Goal: Transaction & Acquisition: Purchase product/service

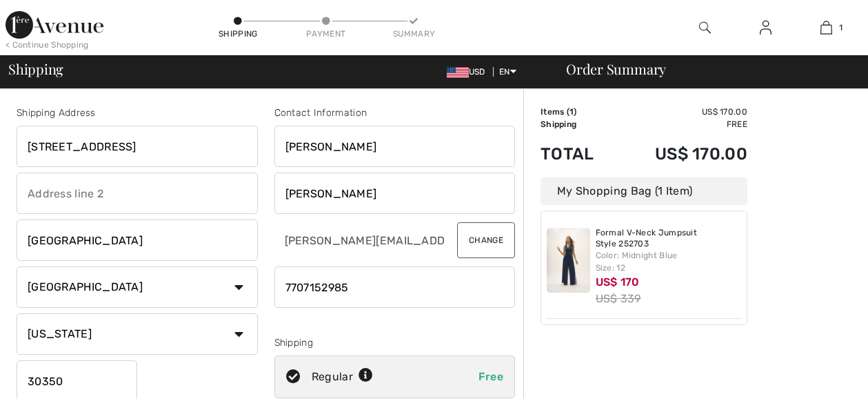
select select "US"
select select "GA"
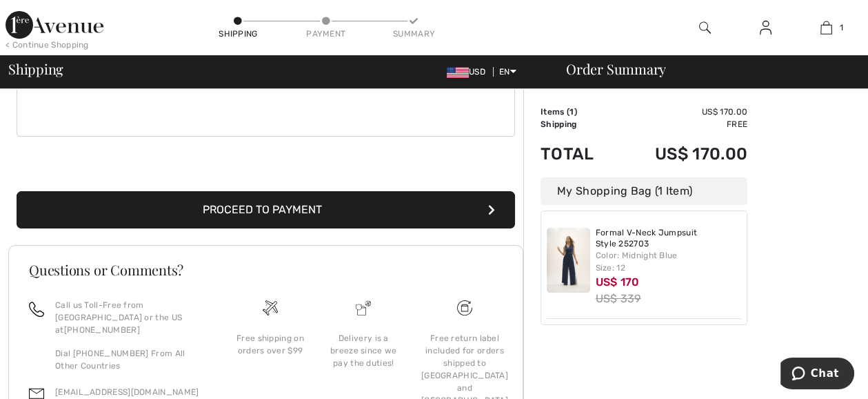
click at [572, 261] on img at bounding box center [568, 260] width 43 height 65
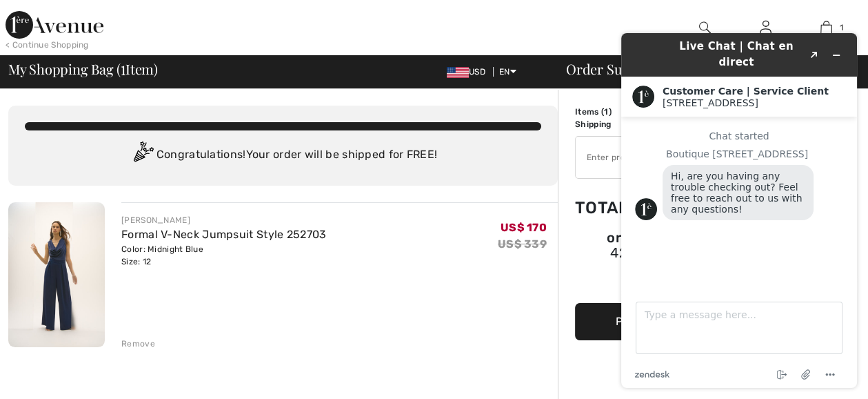
click at [479, 290] on div "JOSEPH RIBKOFF Formal V-Neck Jumpsuit Style 252703 Color: Midnight Blue Size: 1…" at bounding box center [339, 276] width 437 height 148
click at [838, 50] on icon "Minimize widget" at bounding box center [837, 55] width 10 height 10
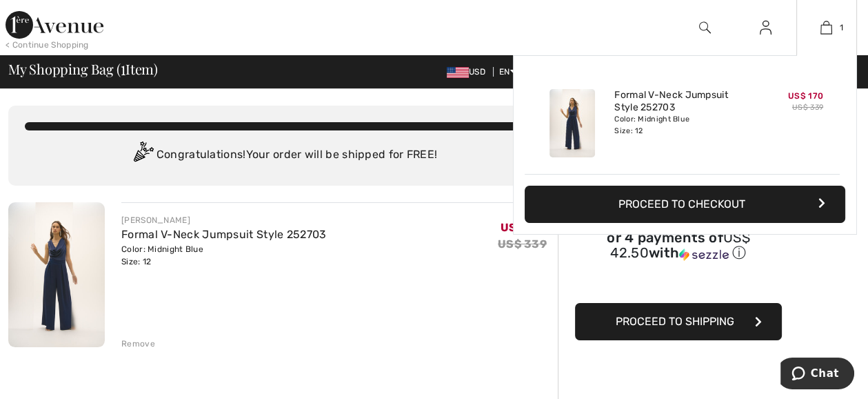
click at [670, 201] on button "Proceed to Checkout" at bounding box center [685, 204] width 321 height 37
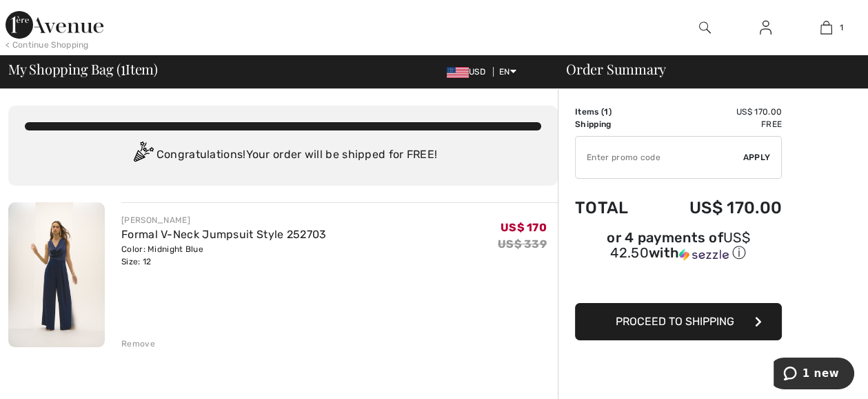
click at [597, 154] on input "TEXT" at bounding box center [660, 157] width 168 height 41
type input "NEW15"
click at [754, 157] on span "Apply" at bounding box center [757, 157] width 28 height 12
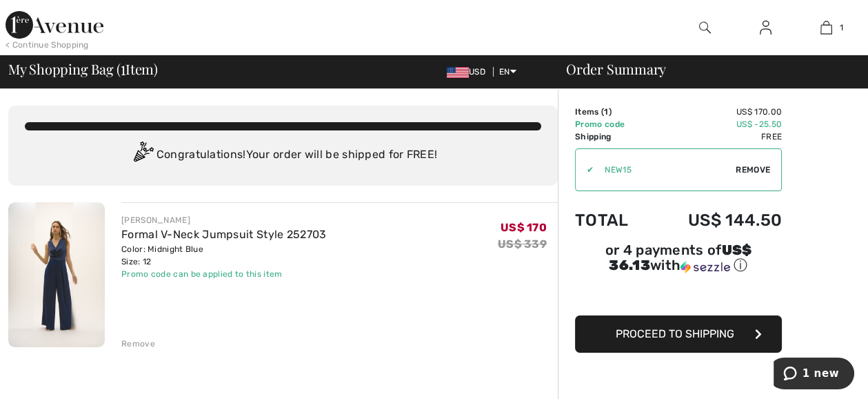
click at [688, 327] on span "Proceed to Shipping" at bounding box center [675, 333] width 119 height 13
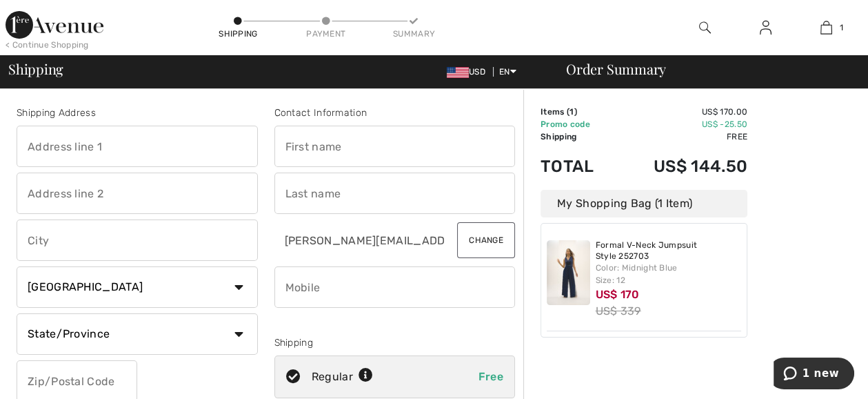
click at [40, 152] on input "text" at bounding box center [137, 146] width 241 height 41
type input "[STREET_ADDRESS]"
type input "[GEOGRAPHIC_DATA]"
select select "GA"
type input "30350"
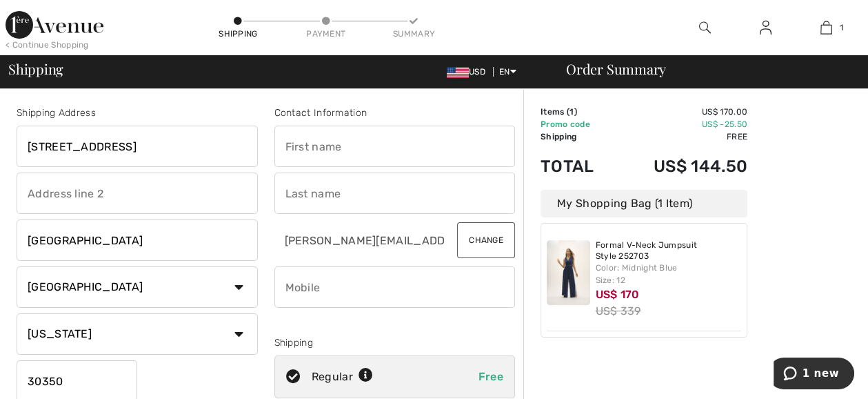
type input "Rita"
type input "Chaiken"
type input "7707152985"
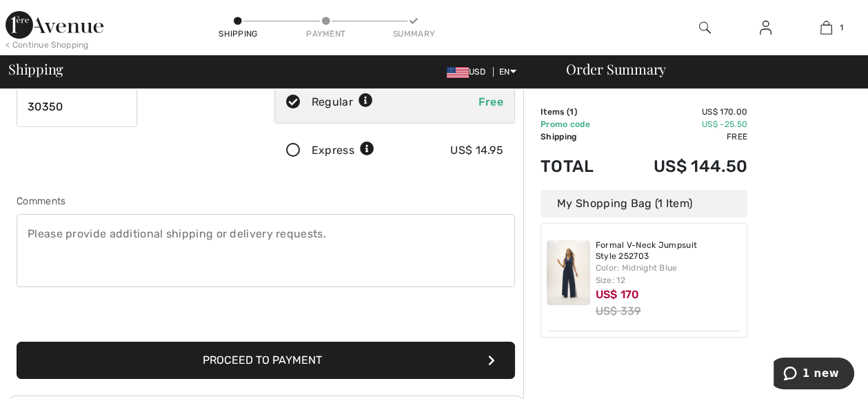
scroll to position [279, 0]
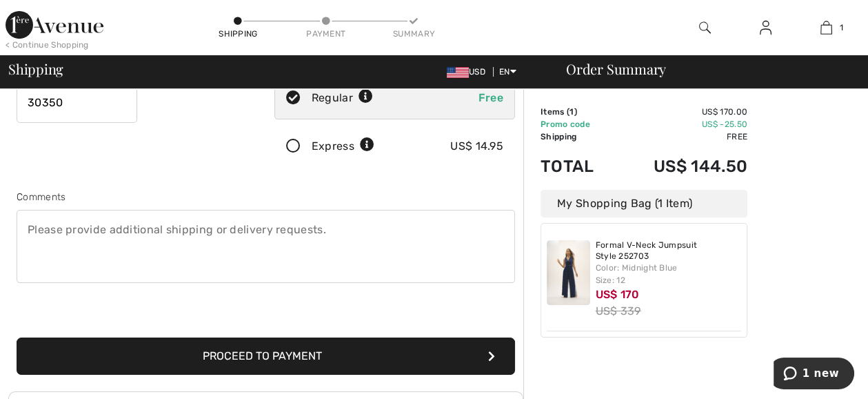
click at [407, 350] on button "Proceed to Payment" at bounding box center [266, 355] width 499 height 37
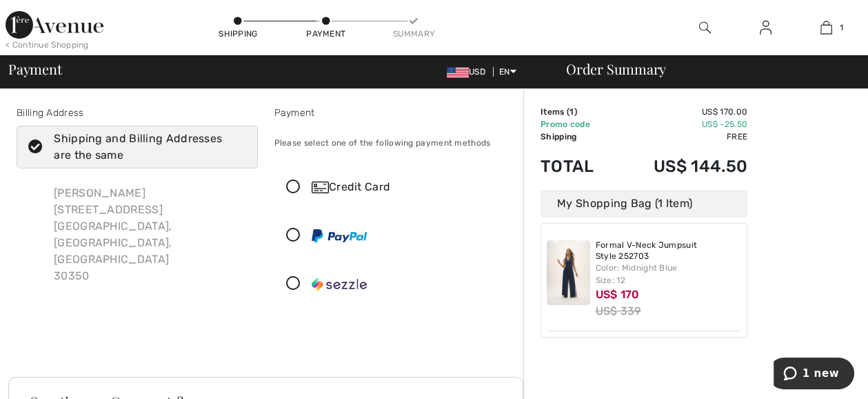
click at [287, 186] on icon at bounding box center [293, 187] width 37 height 14
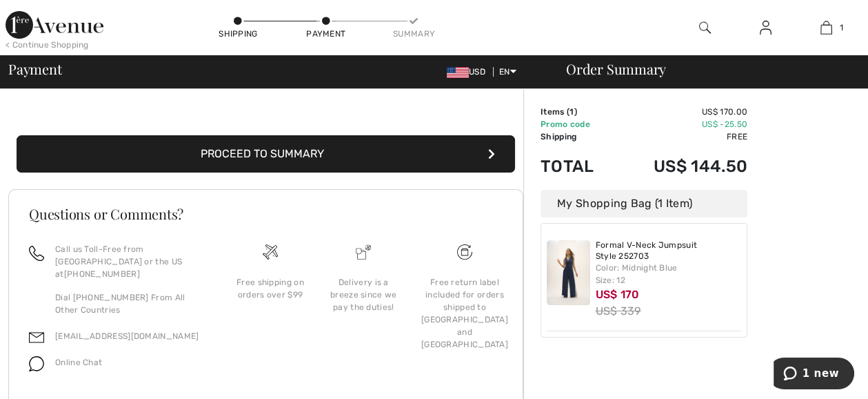
scroll to position [374, 0]
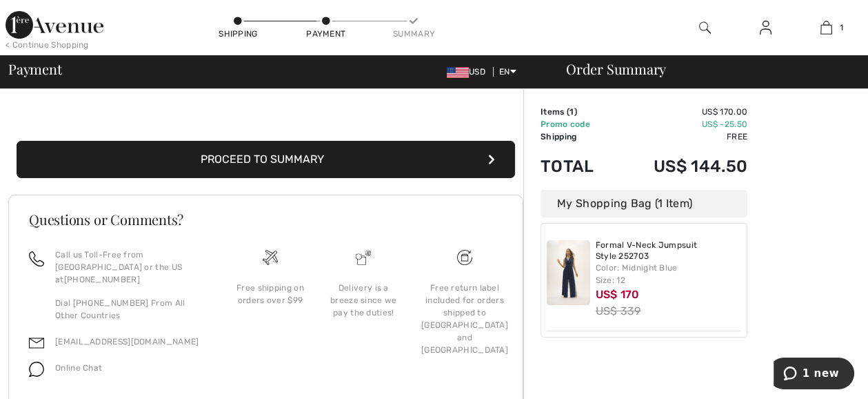
click at [449, 150] on button "Proceed to Summary" at bounding box center [266, 159] width 499 height 37
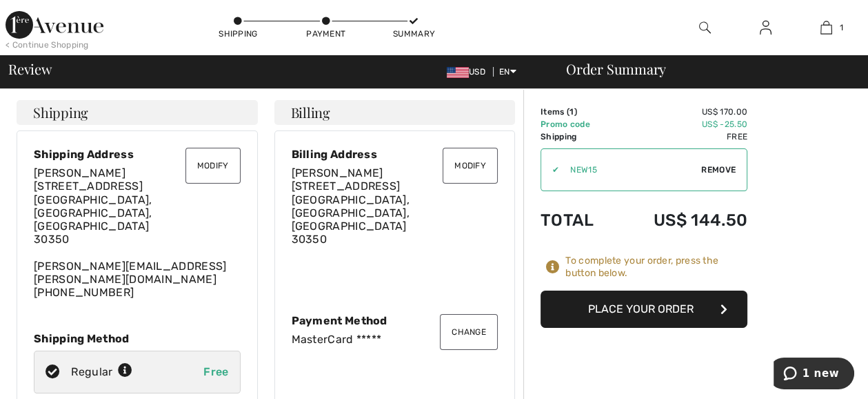
click at [671, 305] on button "Place Your Order" at bounding box center [644, 308] width 207 height 37
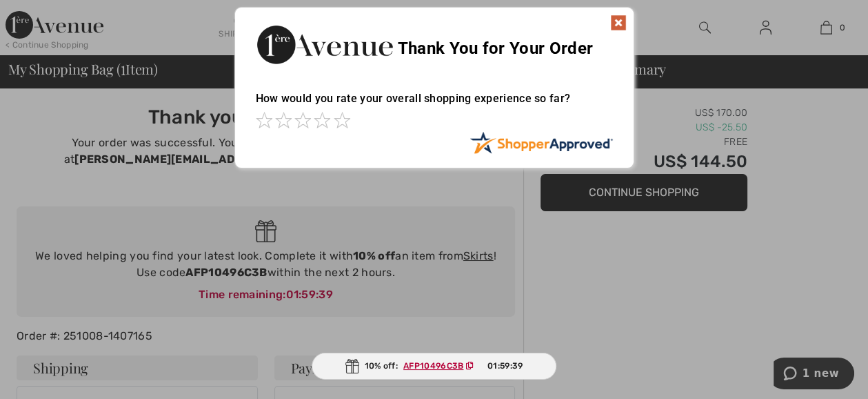
click at [617, 23] on img at bounding box center [618, 22] width 17 height 17
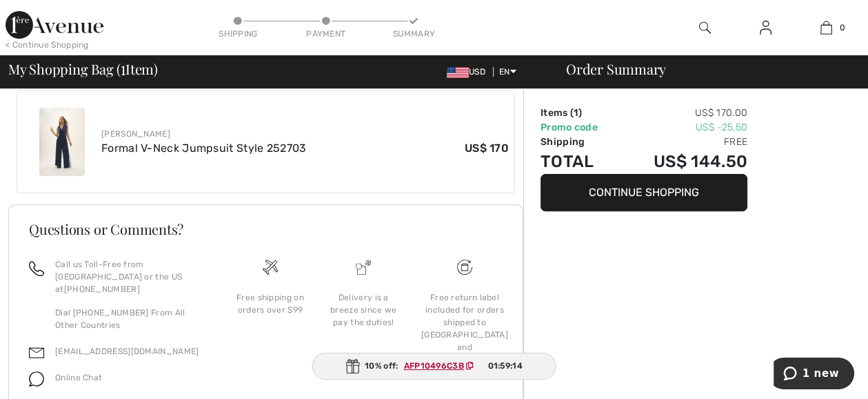
scroll to position [561, 0]
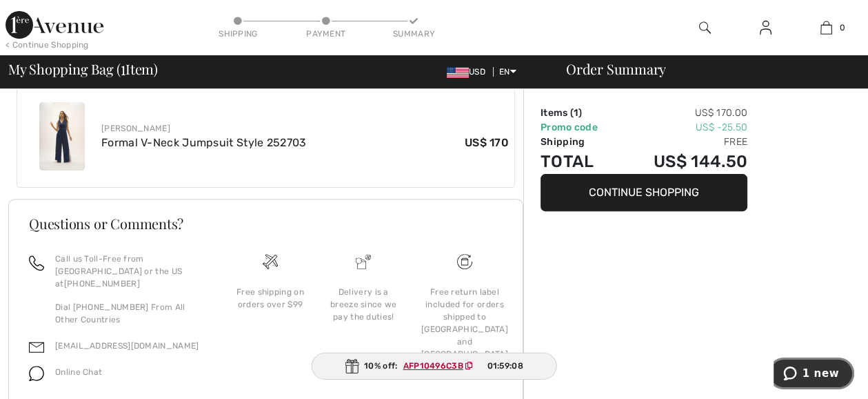
click at [812, 372] on span "1 new" at bounding box center [821, 373] width 37 height 12
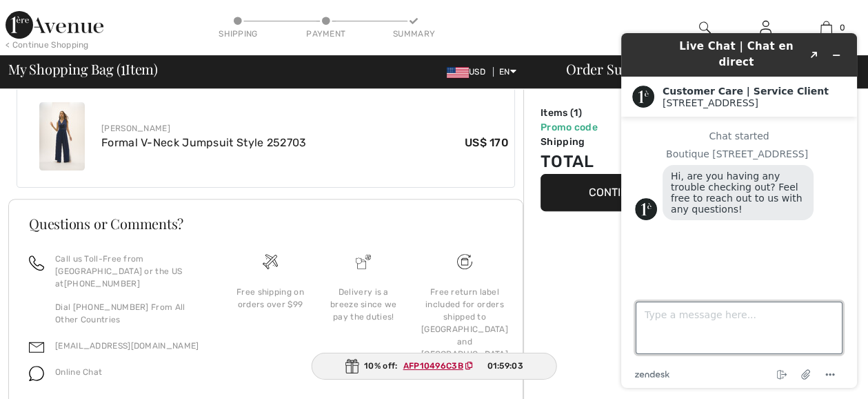
click at [653, 314] on textarea "Type a message here..." at bounding box center [739, 327] width 207 height 52
type textarea "when will the item be expected for delivery?"
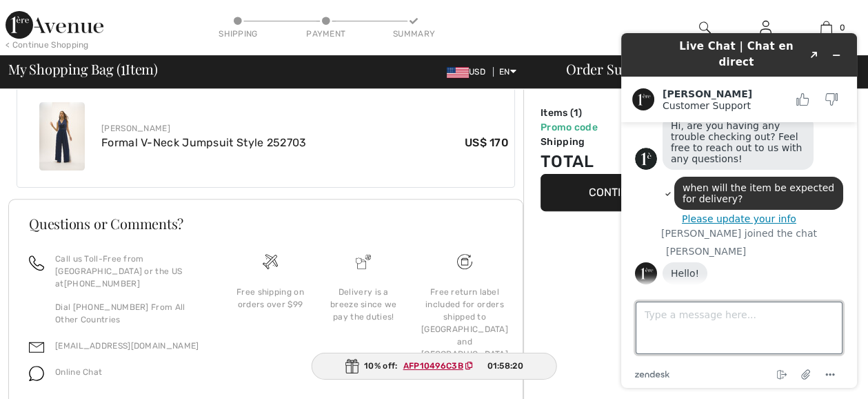
scroll to position [59, 0]
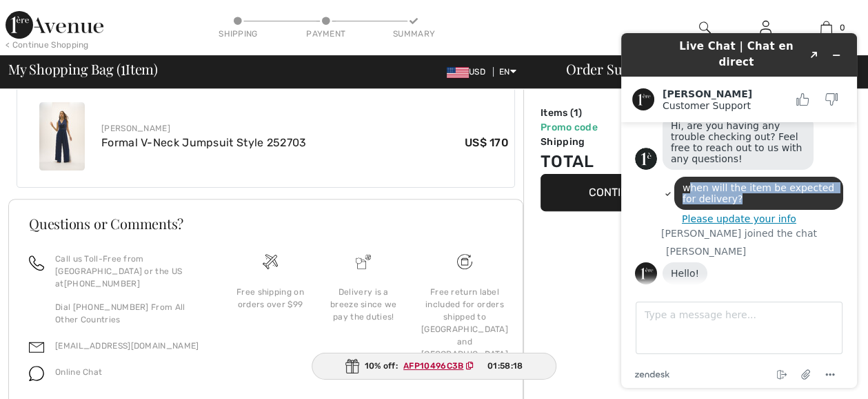
drag, startPoint x: 725, startPoint y: 190, endPoint x: 683, endPoint y: 172, distance: 45.4
click at [683, 177] on div "when will the item be expected for delivery?" at bounding box center [758, 193] width 169 height 33
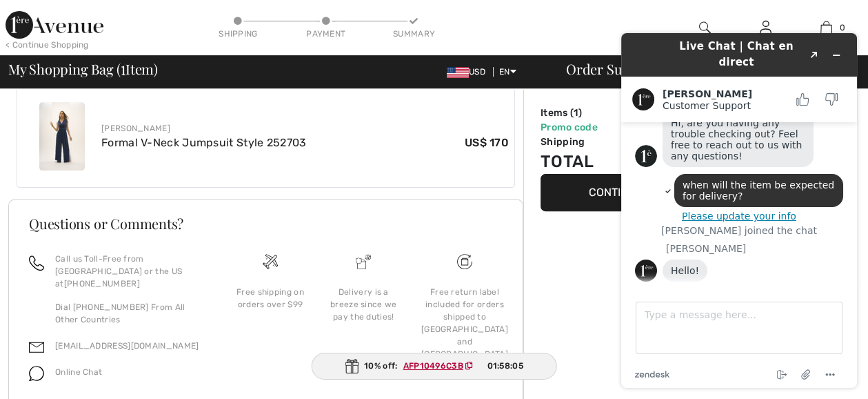
drag, startPoint x: 679, startPoint y: 176, endPoint x: 772, endPoint y: 272, distance: 134.1
click at [772, 272] on div "Hello!" at bounding box center [753, 272] width 181 height 26
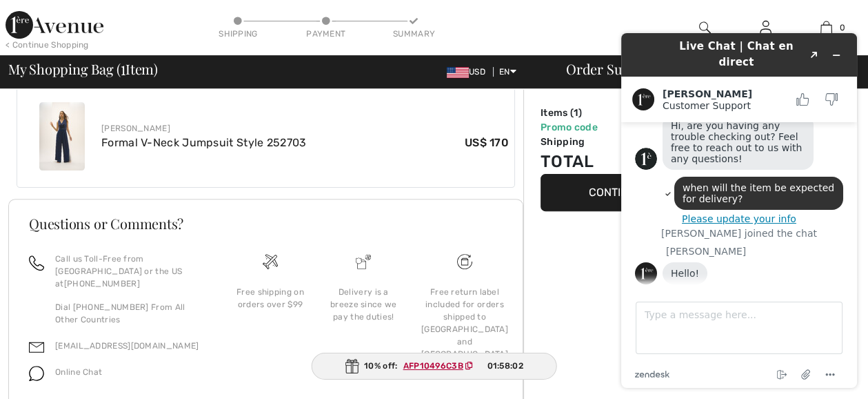
scroll to position [92, 0]
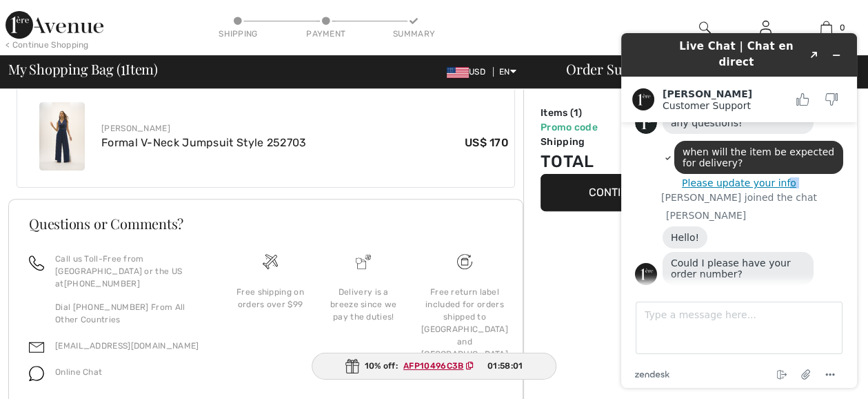
drag, startPoint x: 677, startPoint y: 177, endPoint x: 783, endPoint y: 172, distance: 106.3
click at [783, 172] on div "when will the item be expected for delivery? Please update your info" at bounding box center [739, 165] width 208 height 48
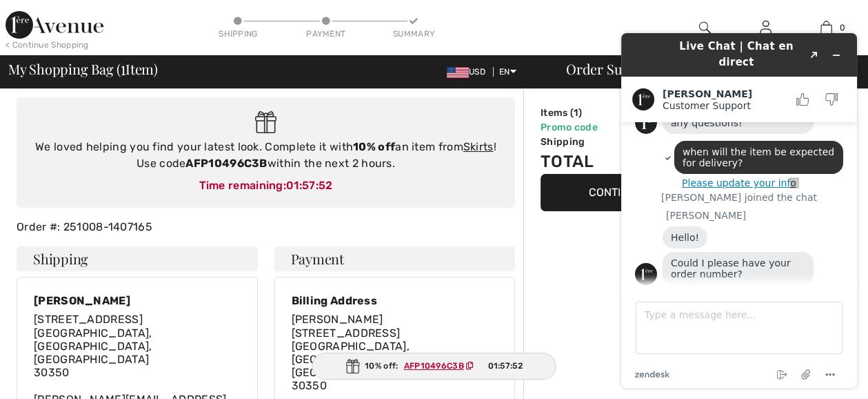
scroll to position [103, 0]
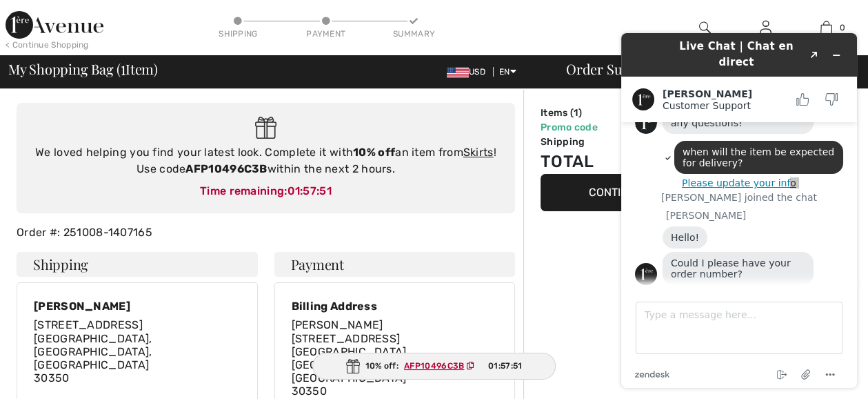
drag, startPoint x: 876, startPoint y: 261, endPoint x: 86, endPoint y: 86, distance: 809.4
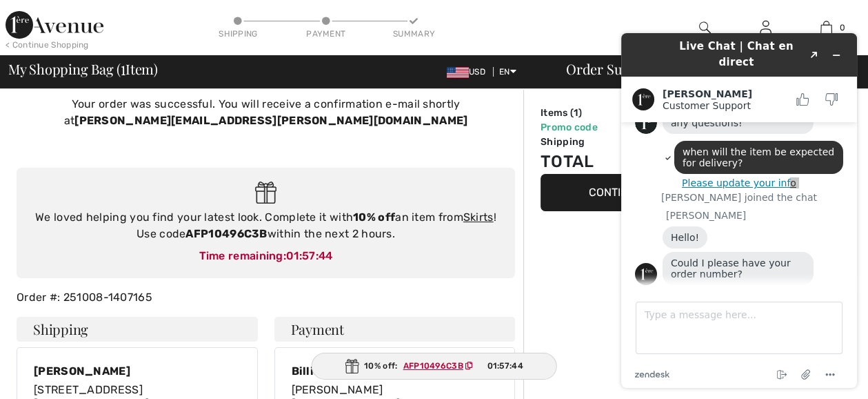
scroll to position [43, 0]
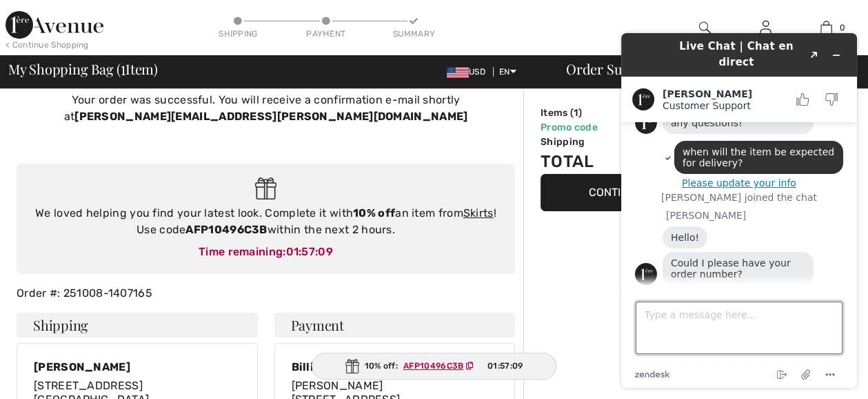
paste textarea "251008-1407165"
type textarea "251008-1407165"
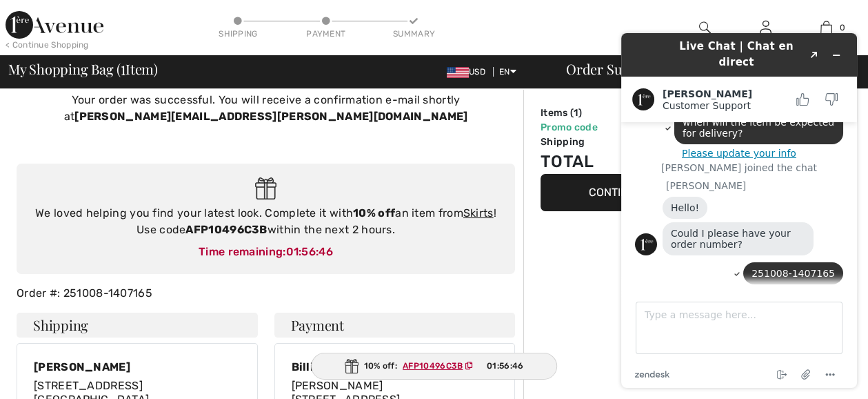
scroll to position [110, 0]
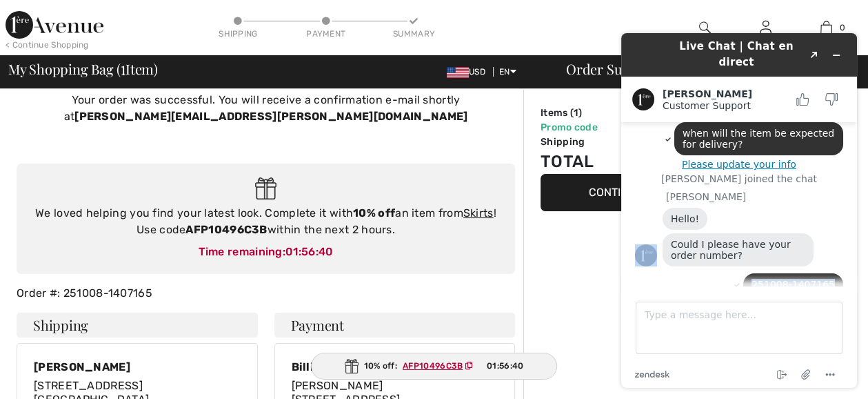
click at [833, 275] on div "Chat started Boutique [GEOGRAPHIC_DATA], are you having any trouble checking ou…" at bounding box center [739, 162] width 208 height 273
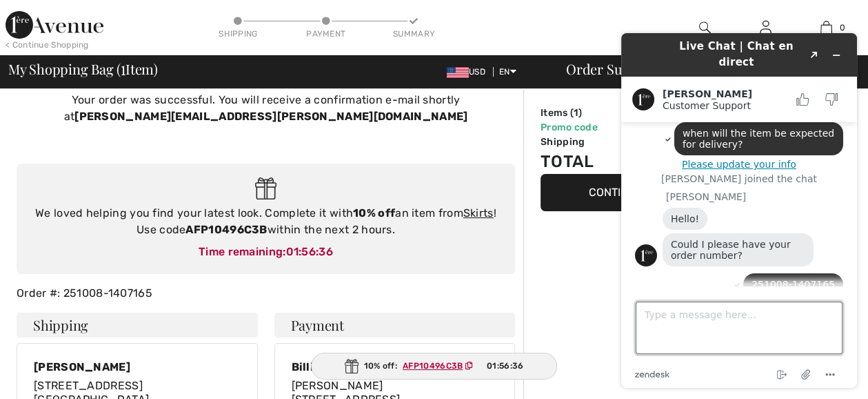
drag, startPoint x: 833, startPoint y: 281, endPoint x: 839, endPoint y: 314, distance: 33.6
click at [839, 314] on textarea "Type a message here..." at bounding box center [739, 327] width 207 height 52
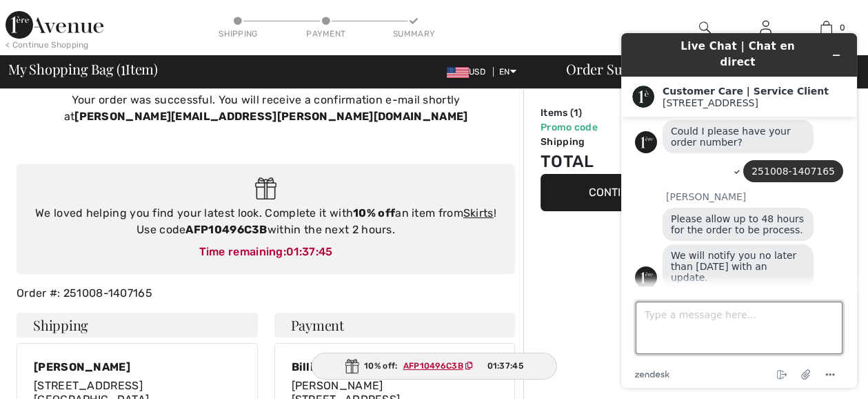
scroll to position [265, 0]
